Goal: Task Accomplishment & Management: Manage account settings

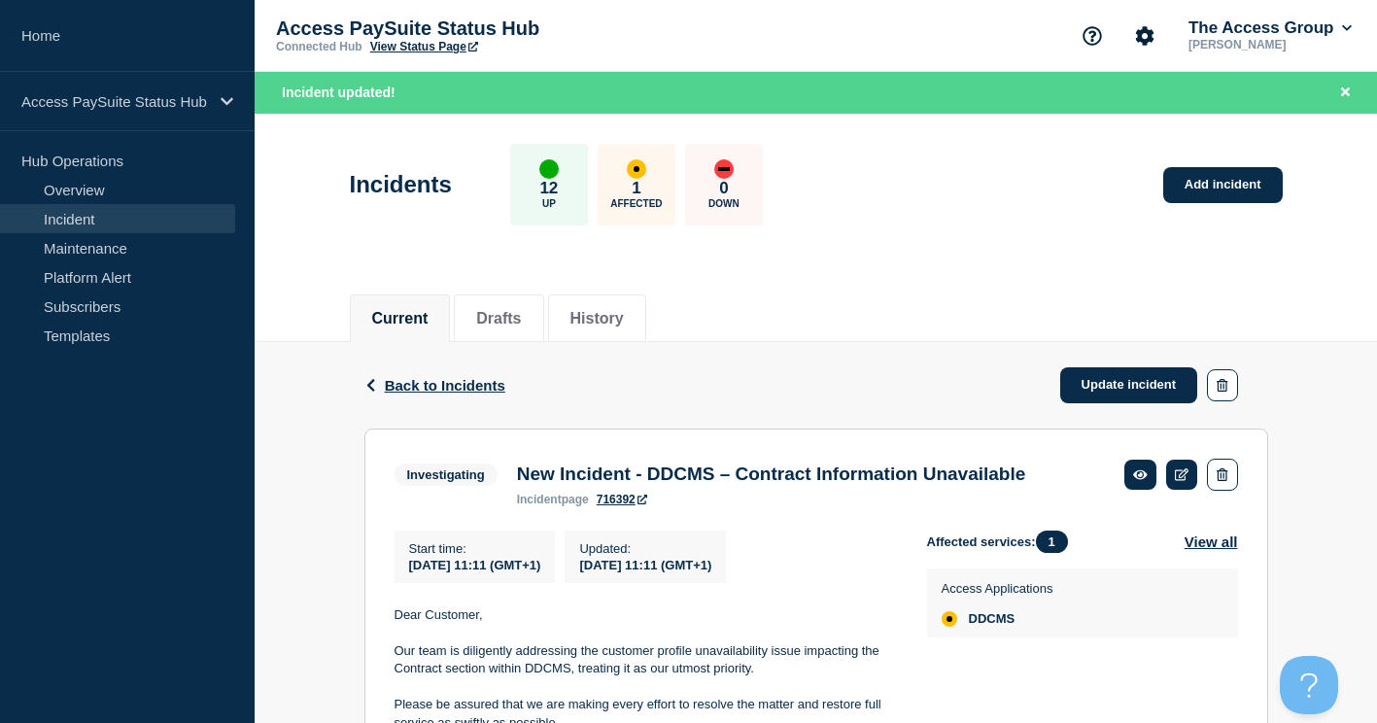
click at [950, 250] on header "Incidents 12 Up 1 Affected 0 Down Add incident" at bounding box center [816, 195] width 1123 height 162
click at [1102, 381] on link "Update incident" at bounding box center [1129, 385] width 138 height 36
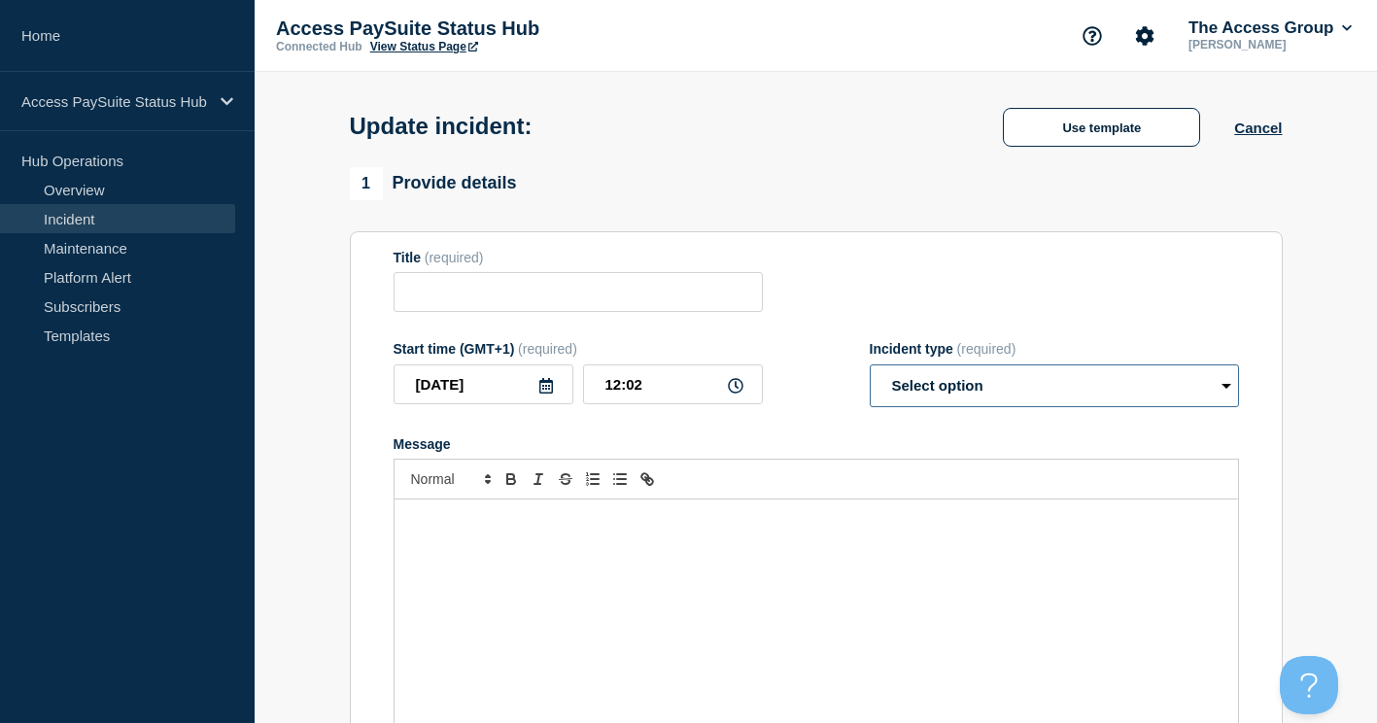
click at [1004, 389] on div "Incident type (required) Select option Investigating Identified Monitoring Reso…" at bounding box center [1054, 374] width 369 height 66
type input "New Incident - DDCMS – Contract Information Unavailable"
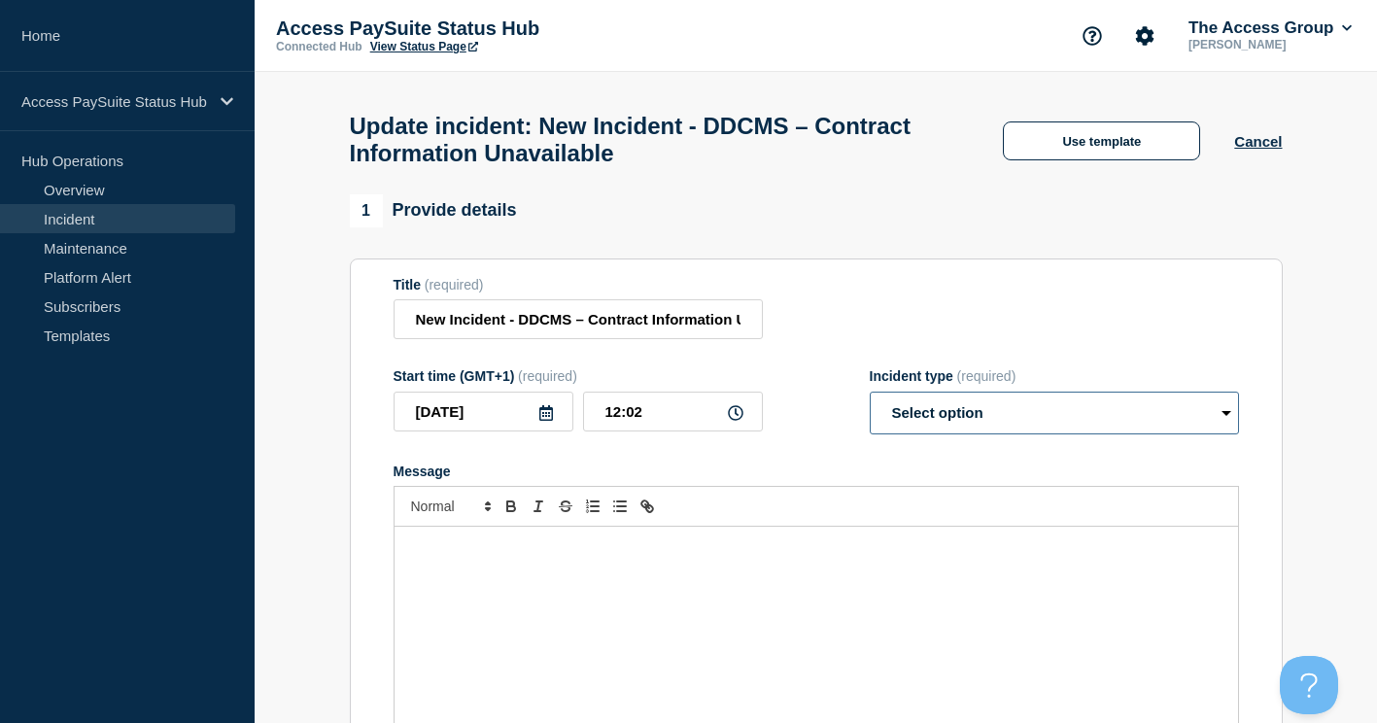
select select "monitoring"
click at [870, 400] on select "Select option Investigating Identified Monitoring Resolved" at bounding box center [1054, 413] width 369 height 43
click at [600, 322] on input "New Incident - DDCMS – Contract Information Unavailable" at bounding box center [578, 319] width 369 height 40
type input "New Incident - DDCMS – Contract Information Unavailable - Update"
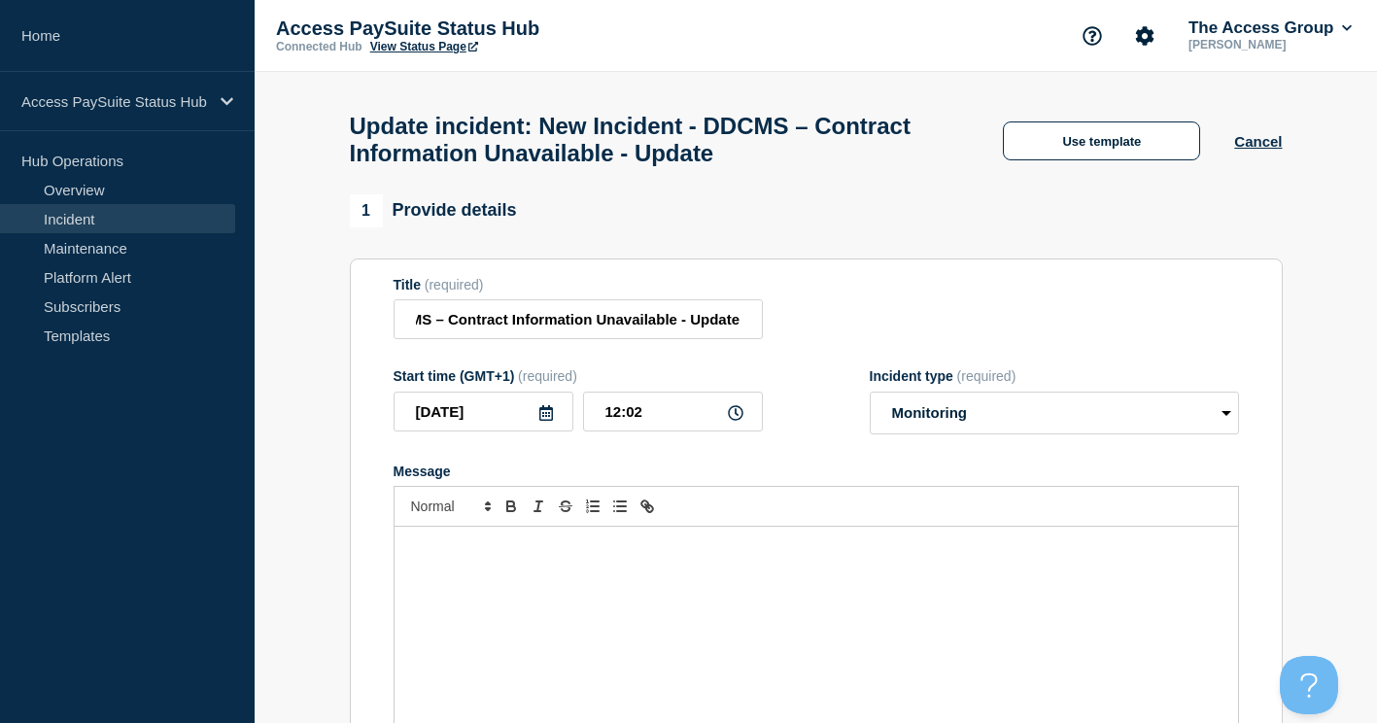
click at [478, 556] on p "Message" at bounding box center [816, 546] width 815 height 17
paste div "Message"
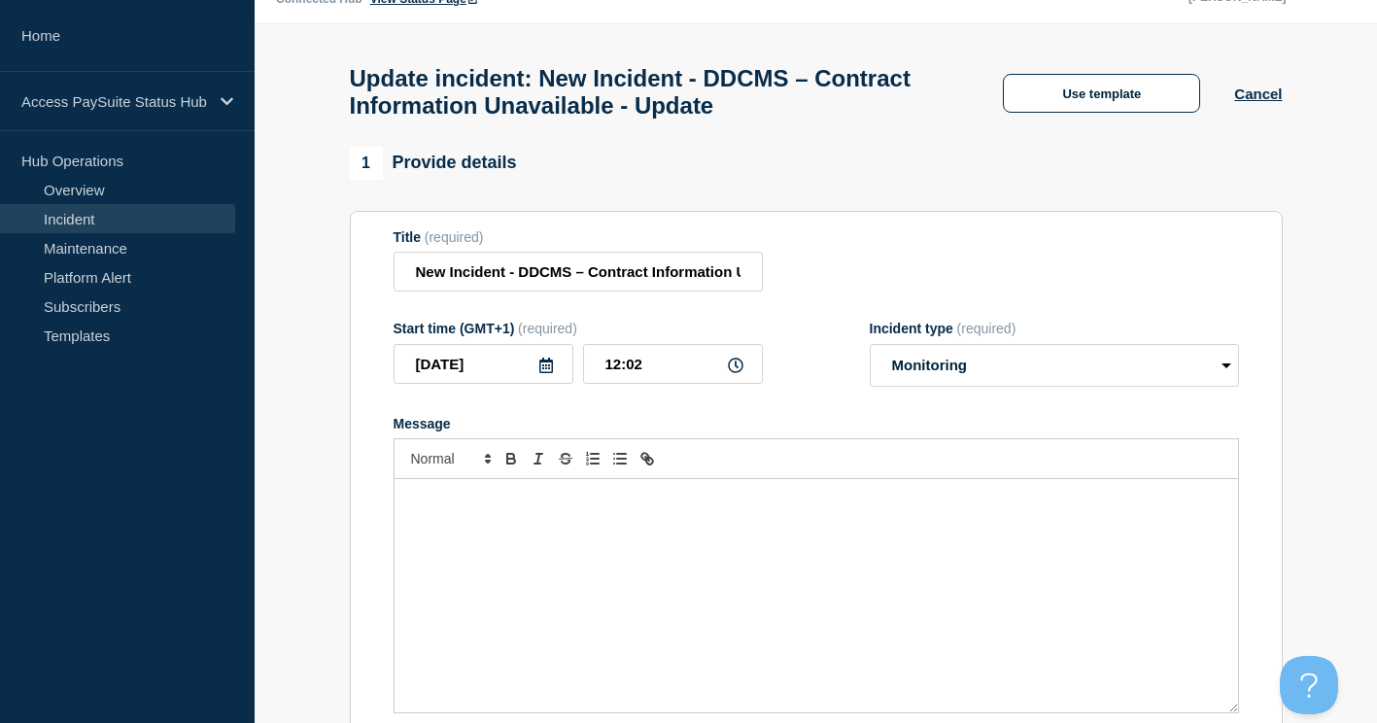
scroll to position [9, 0]
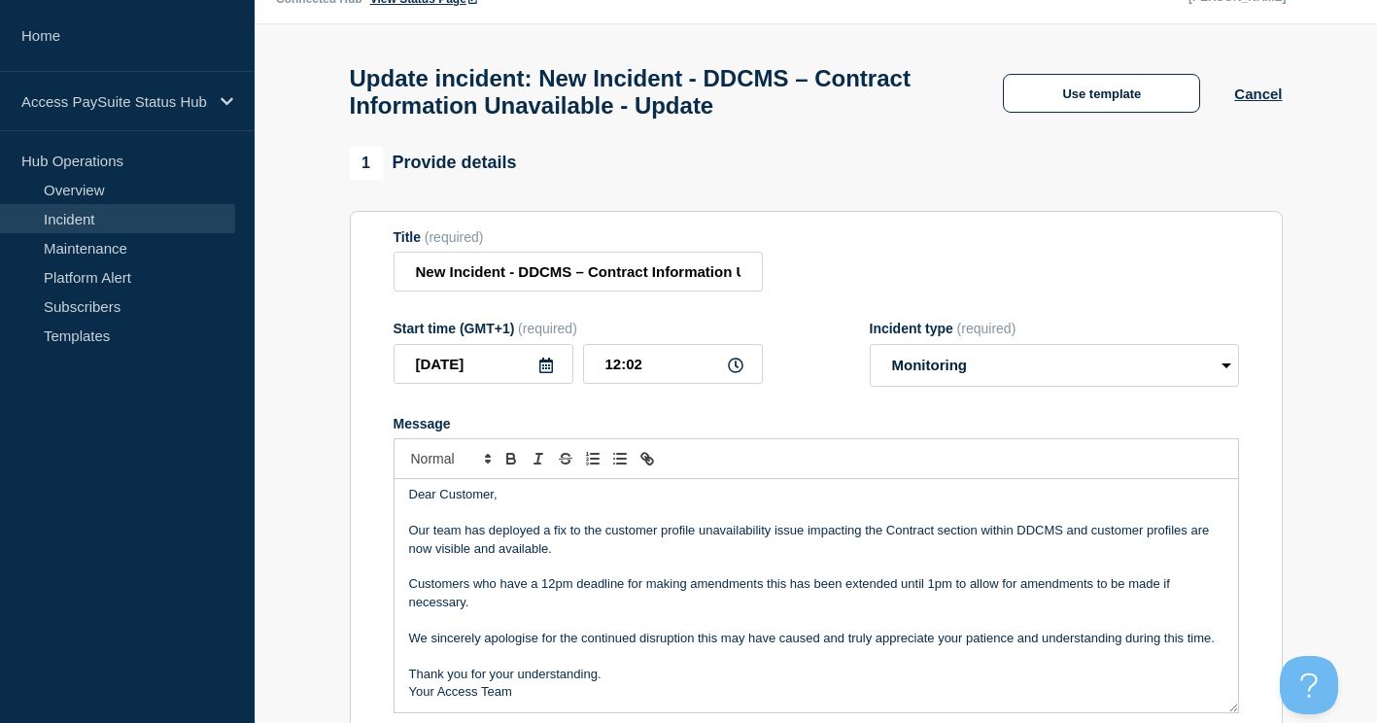
click at [407, 545] on div "Dear Customer, Our team has deployed a fix to the customer profile unavailabili…" at bounding box center [817, 595] width 844 height 233
click at [407, 641] on div "Dear Customer, Our team has deployed a fix to the customer profile unavailabili…" at bounding box center [817, 595] width 844 height 233
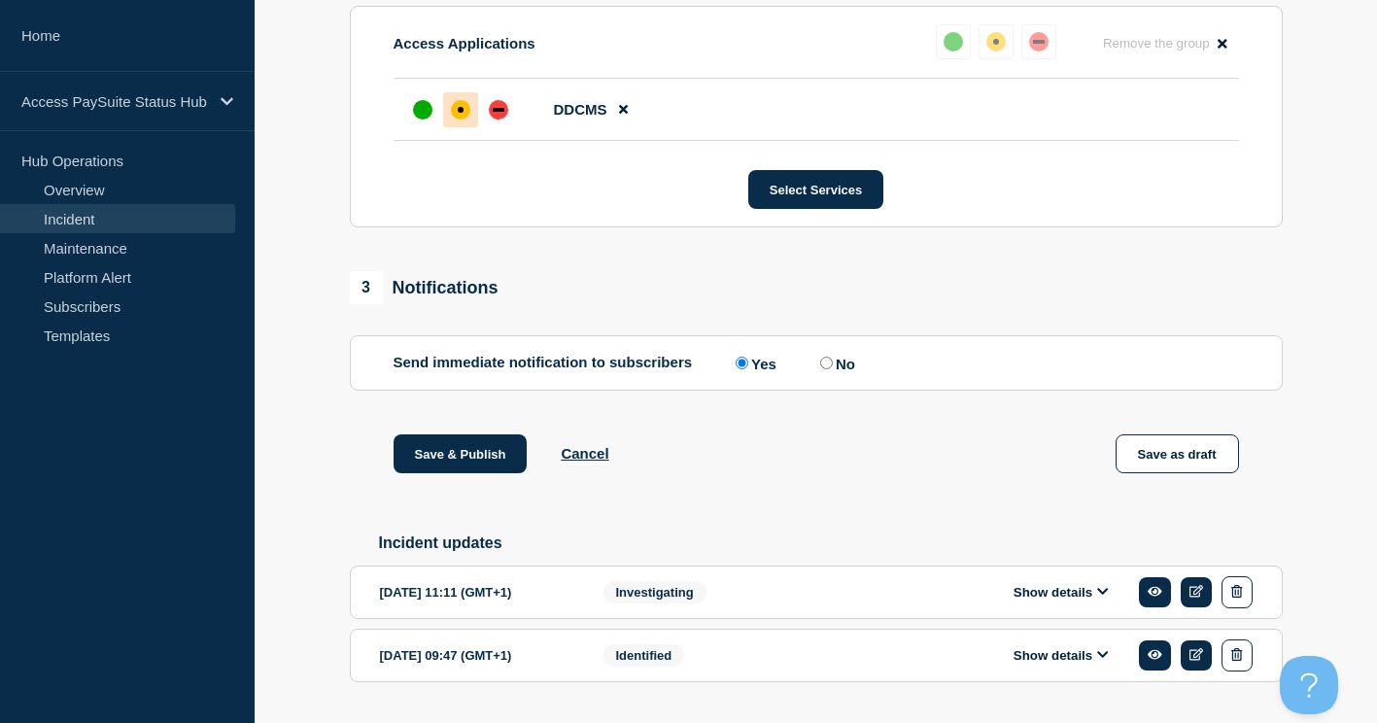
scroll to position [951, 0]
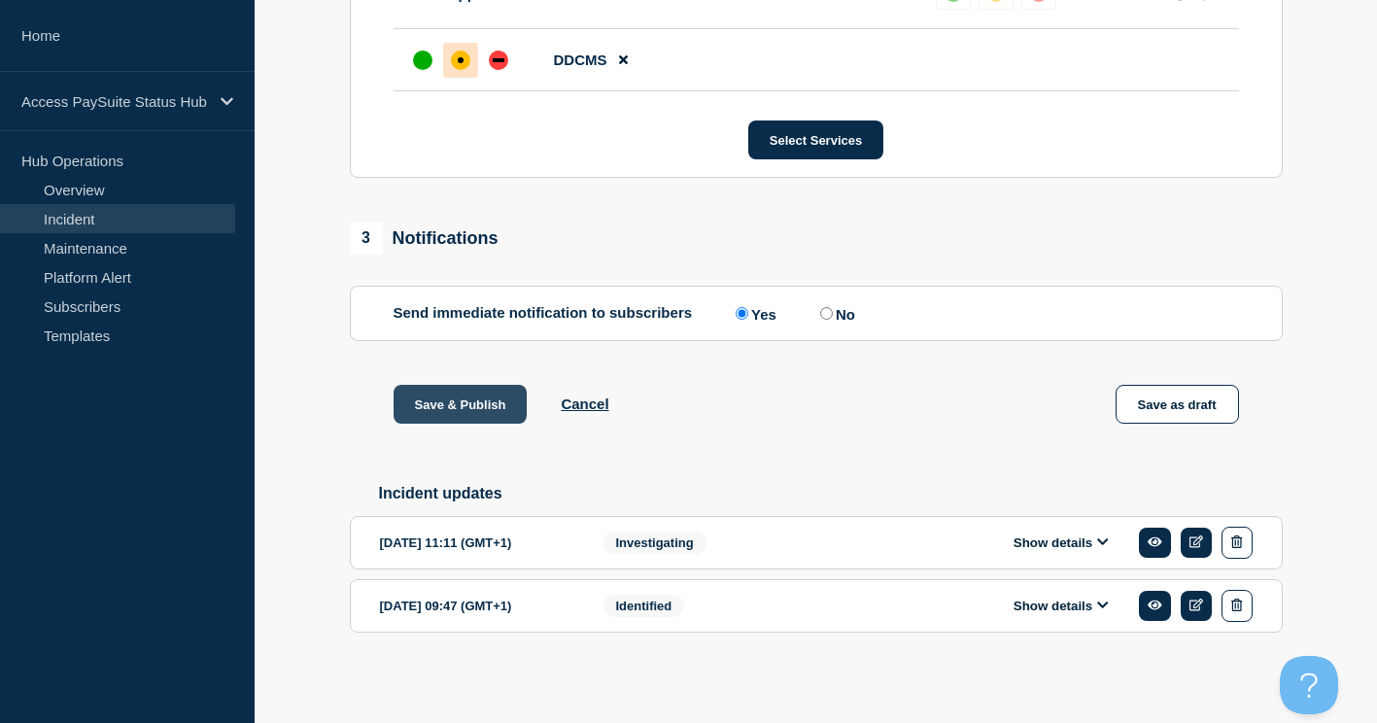
click at [417, 397] on button "Save & Publish" at bounding box center [461, 404] width 134 height 39
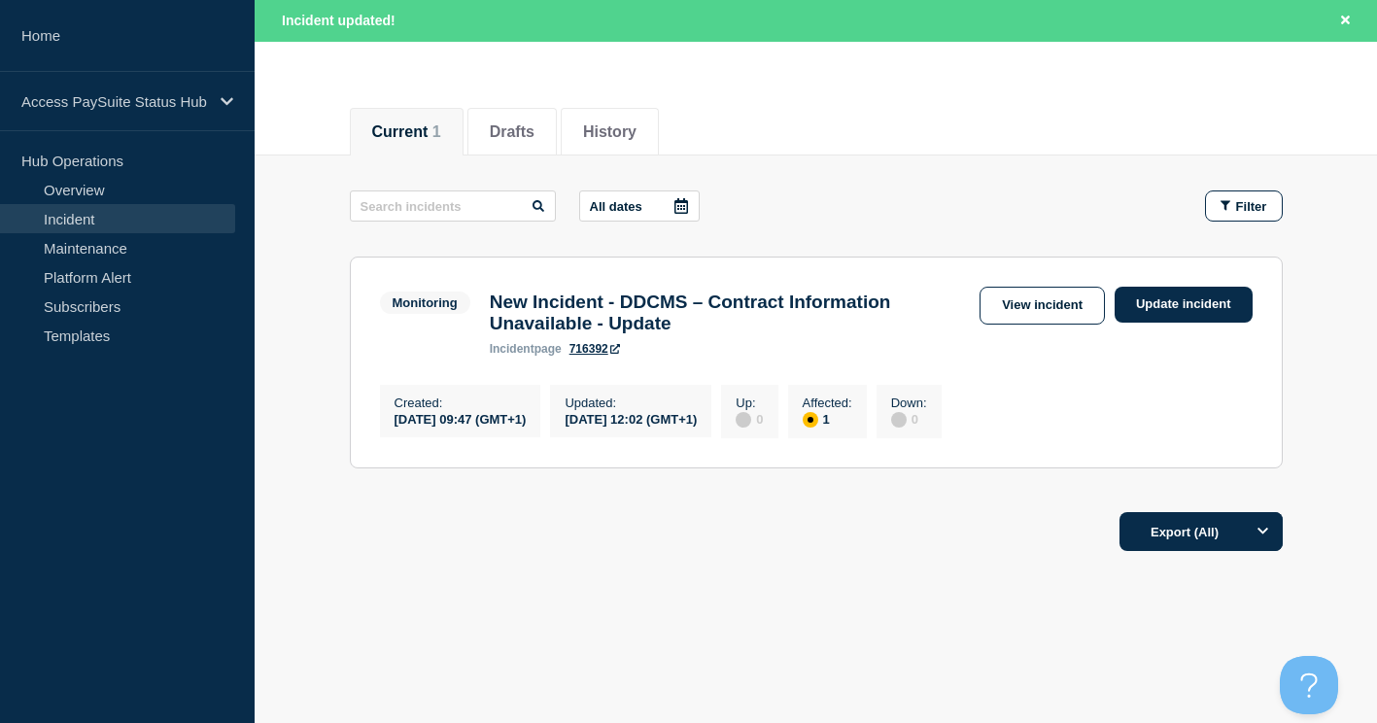
scroll to position [194, 0]
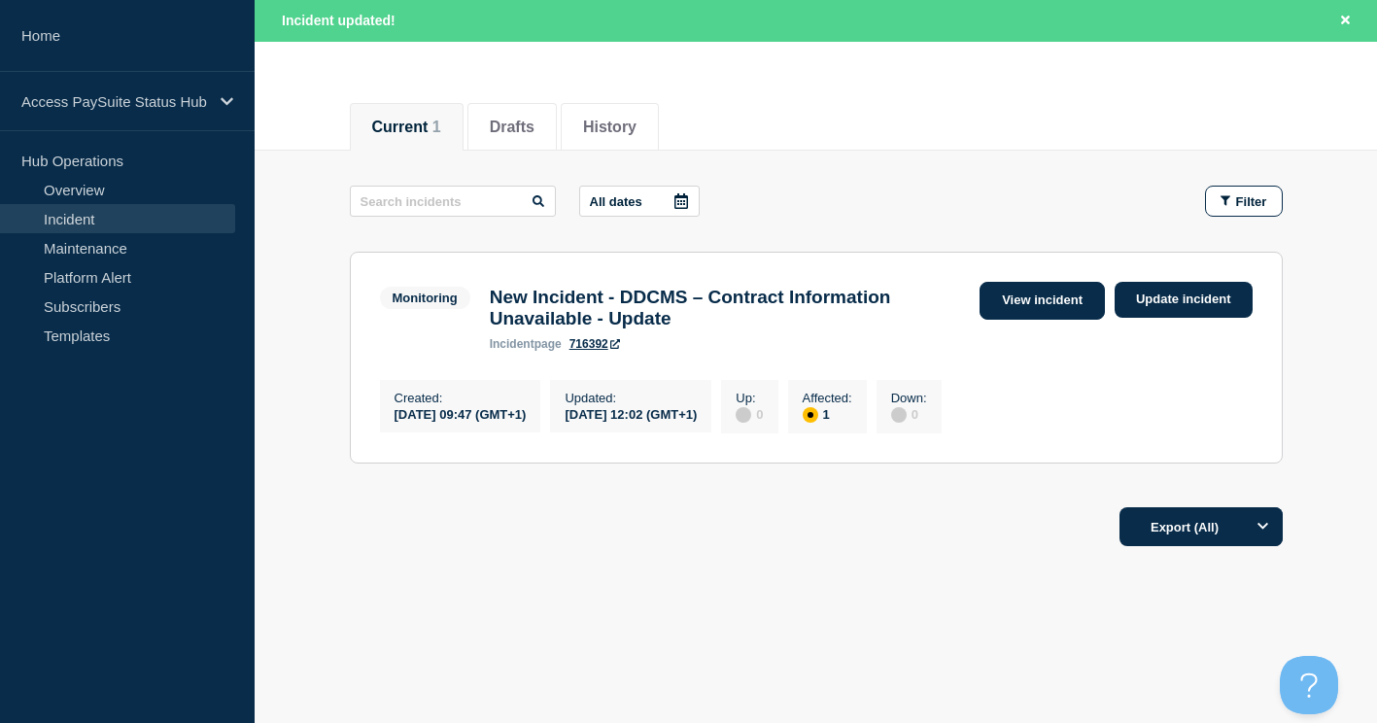
click at [1027, 289] on link "View incident" at bounding box center [1042, 301] width 125 height 38
